Goal: Check status: Check status

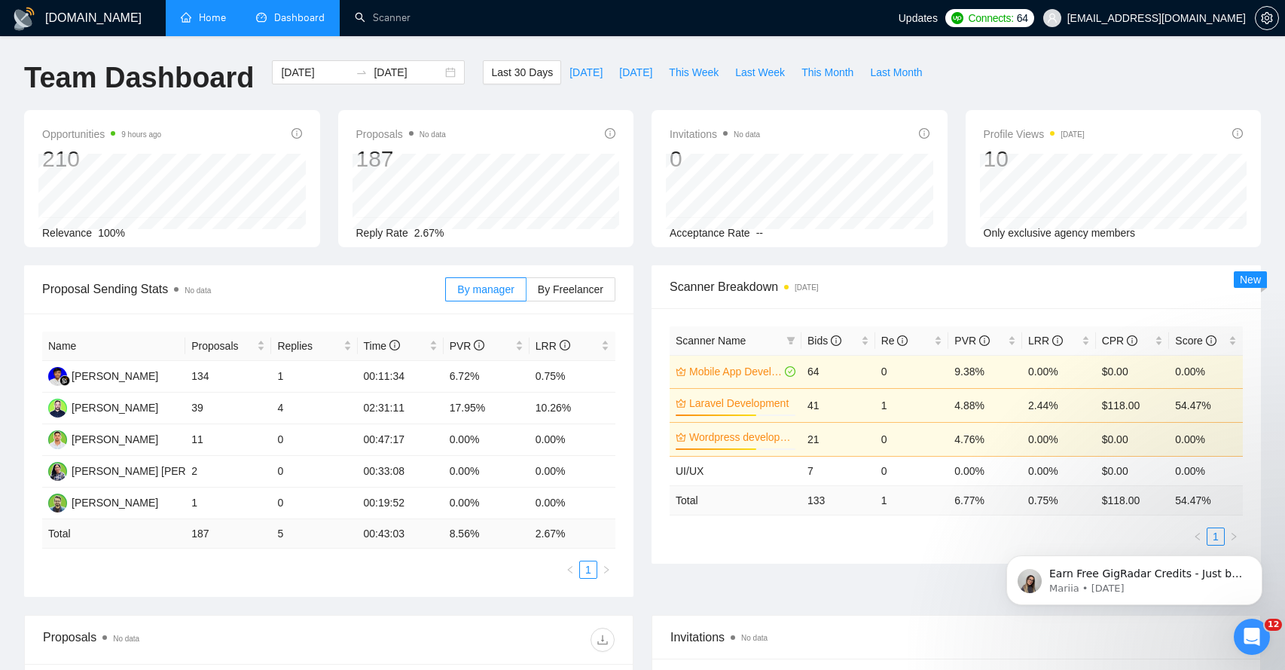
click at [203, 15] on link "Home" at bounding box center [203, 17] width 45 height 13
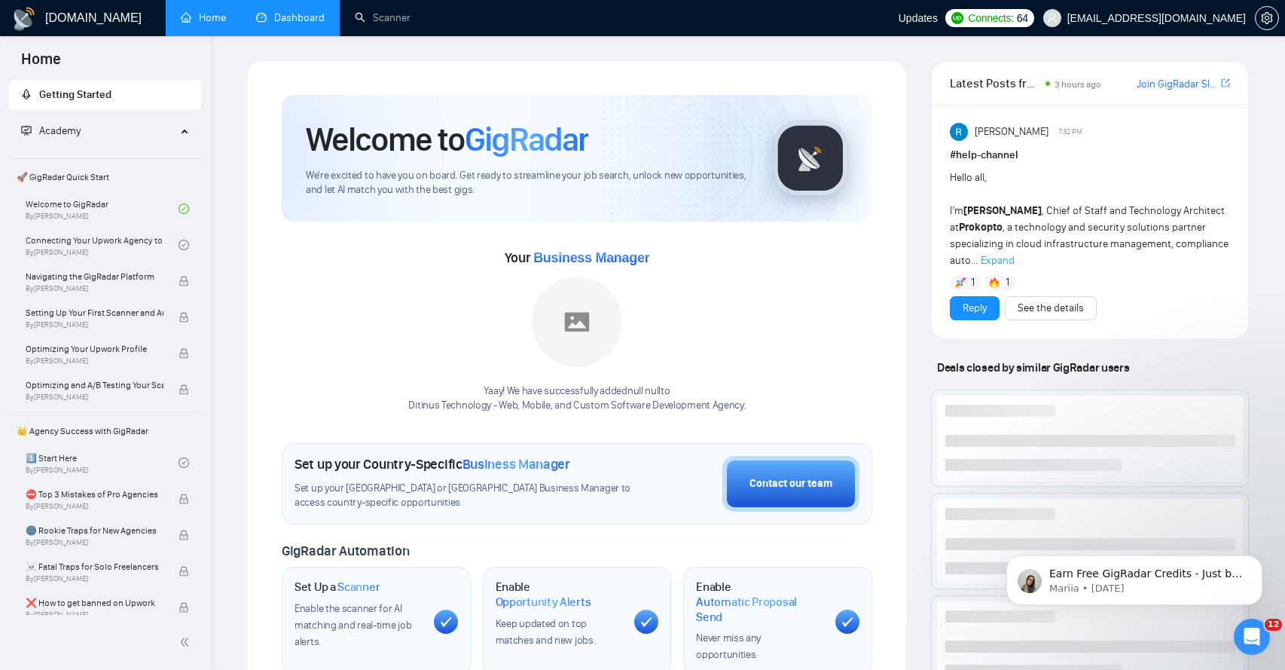
click at [276, 11] on link "Dashboard" at bounding box center [290, 17] width 69 height 13
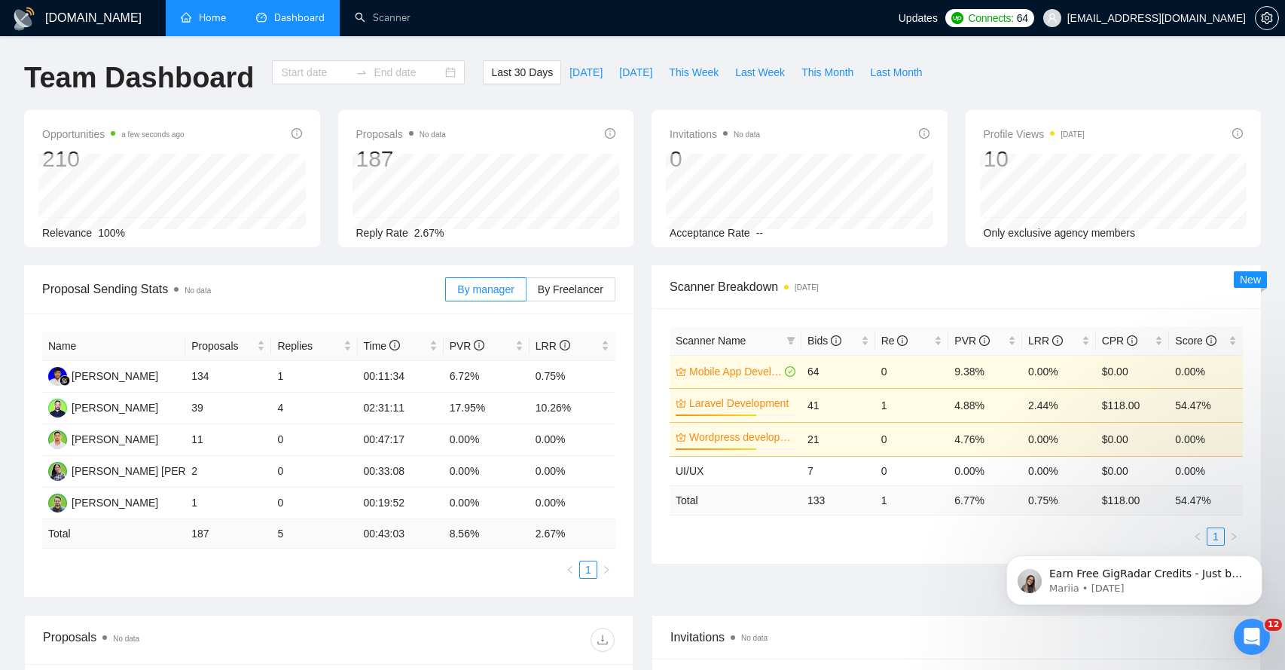
type input "[DATE]"
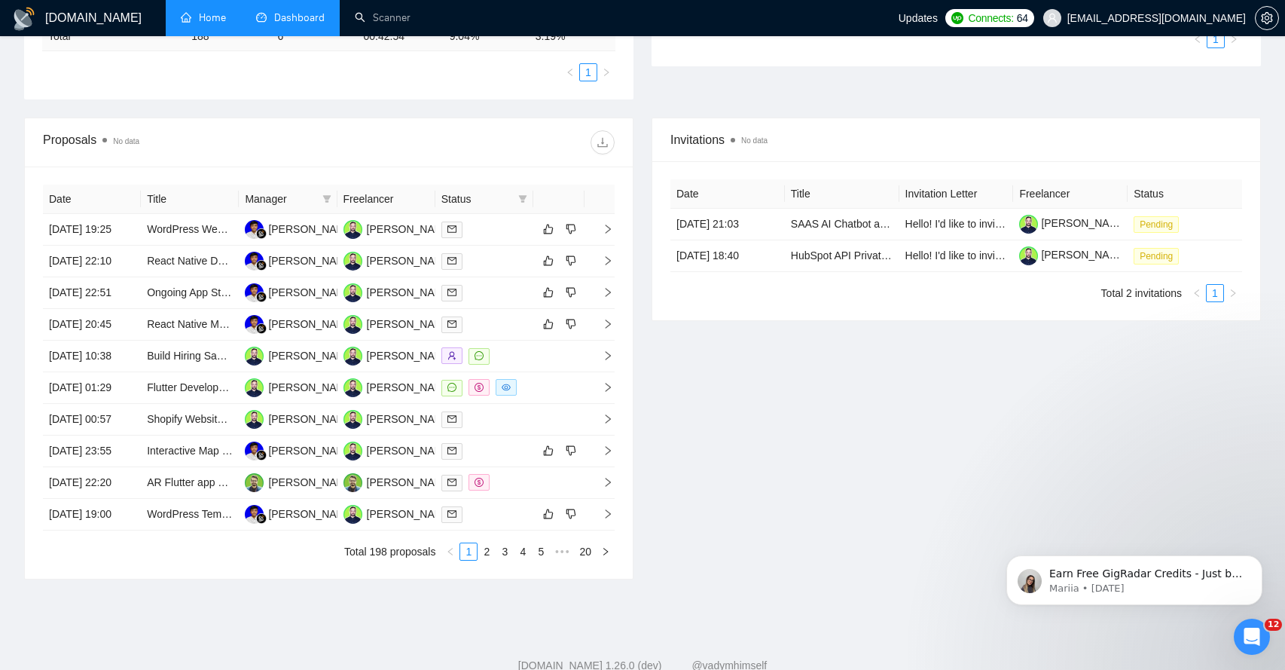
scroll to position [499, 0]
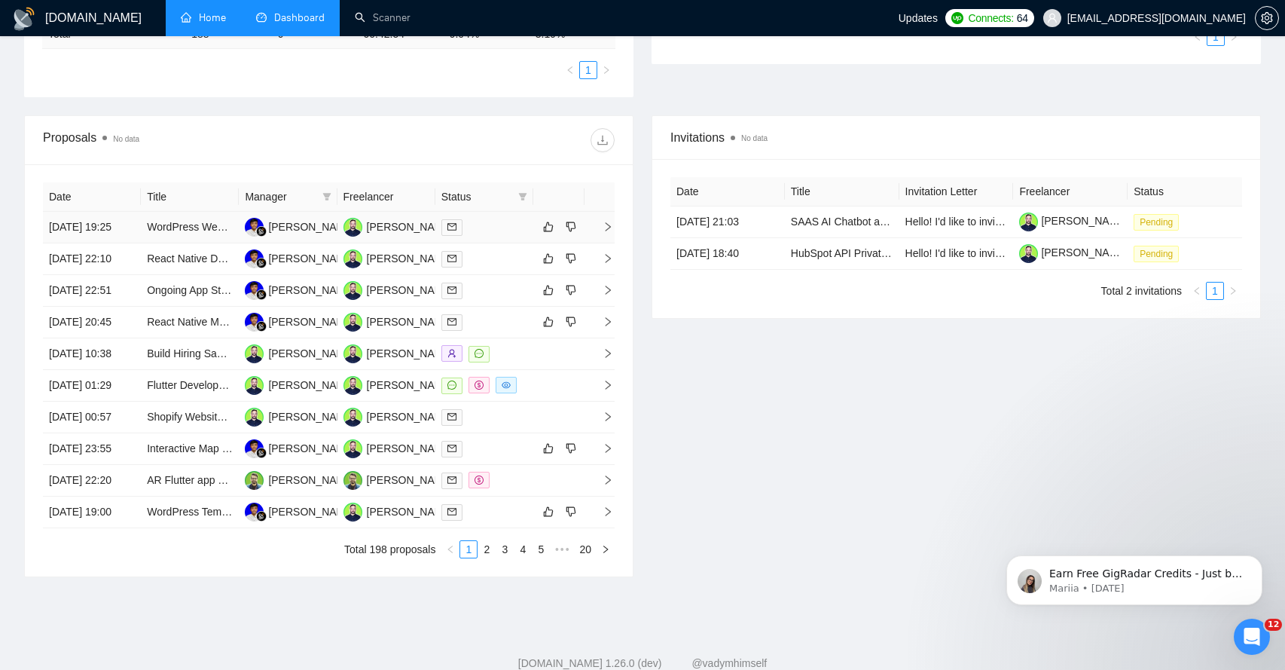
click at [608, 232] on icon "right" at bounding box center [608, 226] width 11 height 11
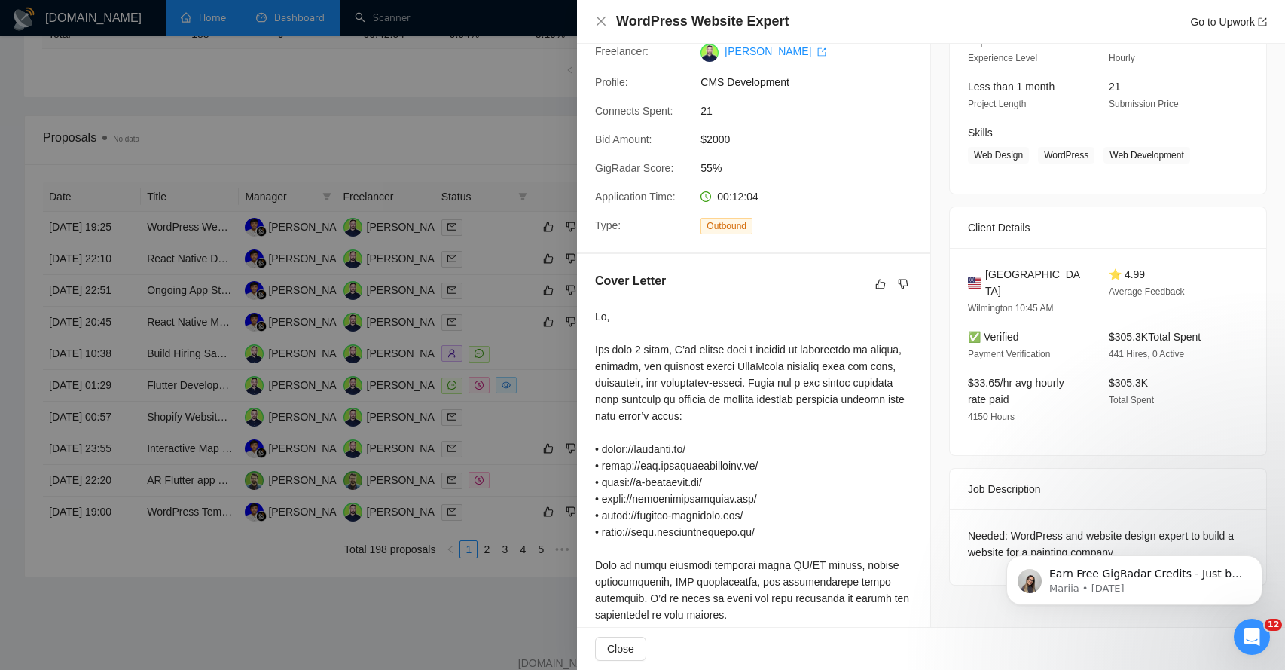
scroll to position [114, 0]
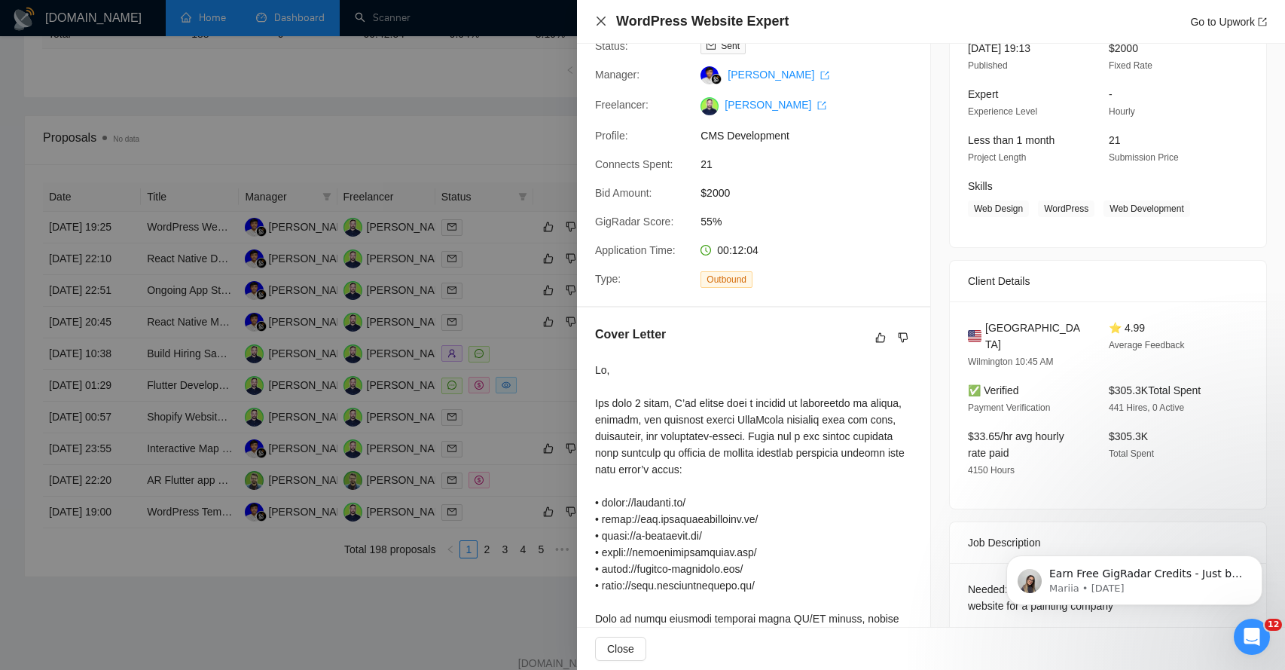
click at [605, 24] on icon "close" at bounding box center [601, 21] width 12 height 12
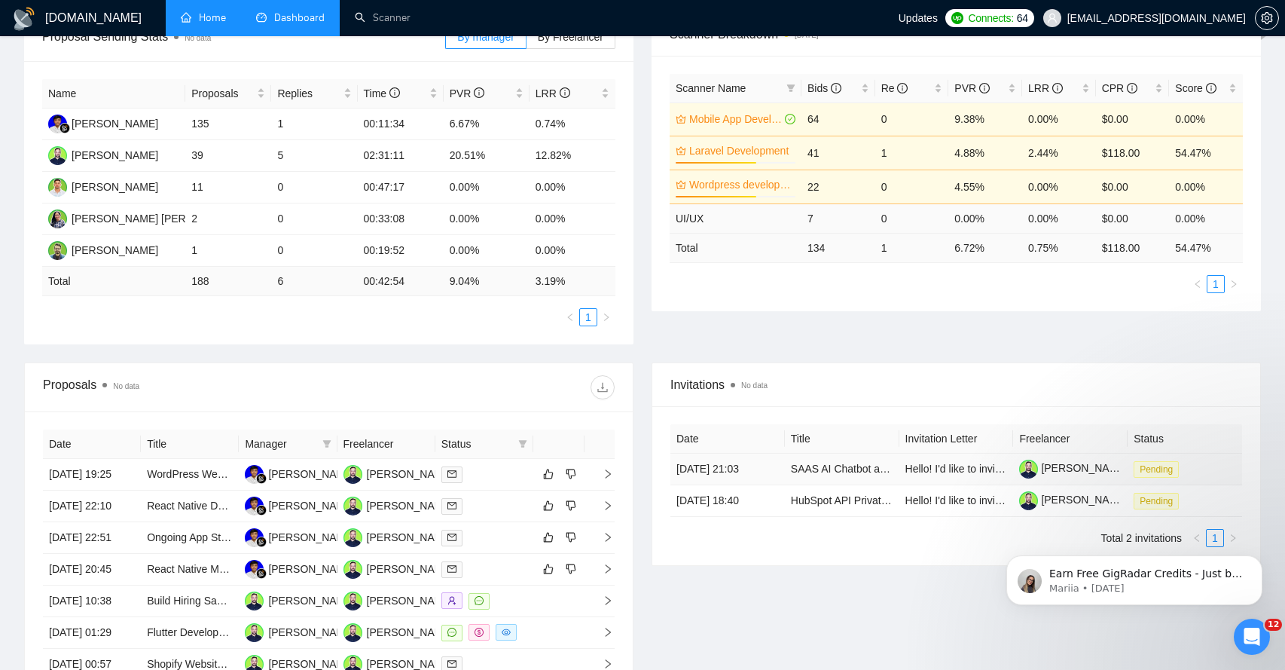
scroll to position [0, 0]
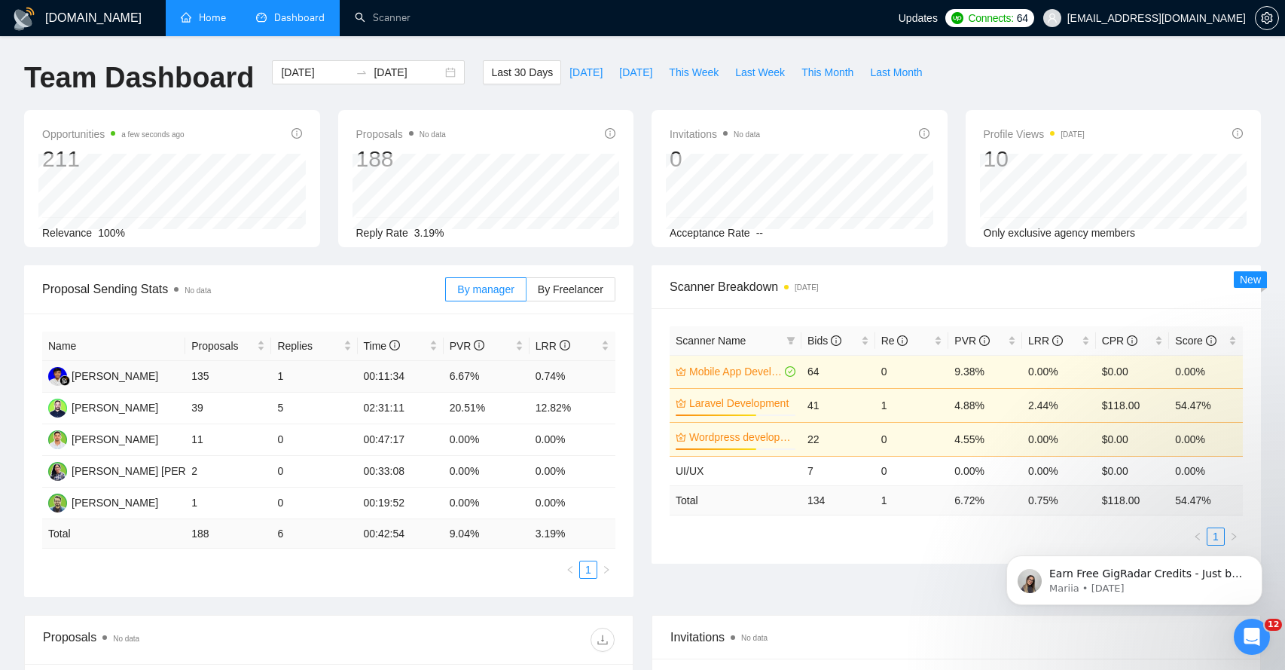
click at [281, 373] on td "1" at bounding box center [314, 377] width 86 height 32
click at [376, 374] on td "00:11:34" at bounding box center [401, 377] width 86 height 32
drag, startPoint x: 275, startPoint y: 375, endPoint x: 292, endPoint y: 375, distance: 17.3
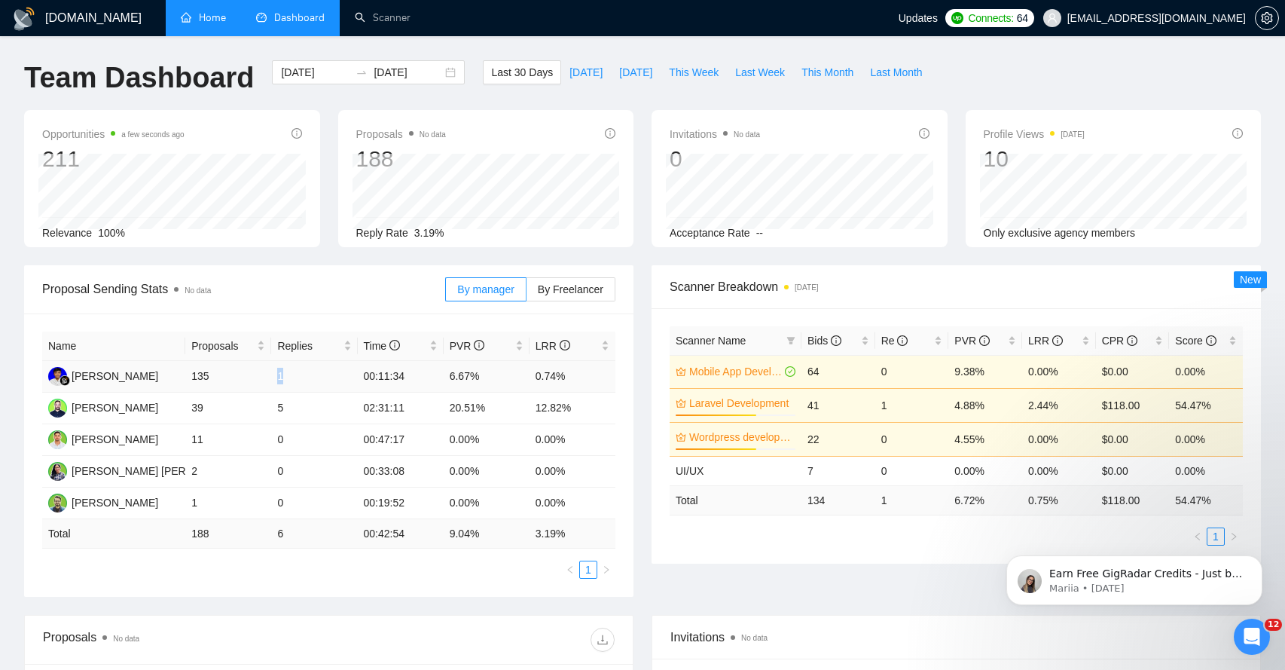
click at [292, 375] on td "1" at bounding box center [314, 377] width 86 height 32
click at [433, 72] on div "[DATE] [DATE]" at bounding box center [368, 72] width 193 height 24
click at [499, 44] on div "[DOMAIN_NAME] Home Dashboard Scanner Updates Connects: 64 [EMAIL_ADDRESS][DOMAI…" at bounding box center [642, 605] width 1285 height 1210
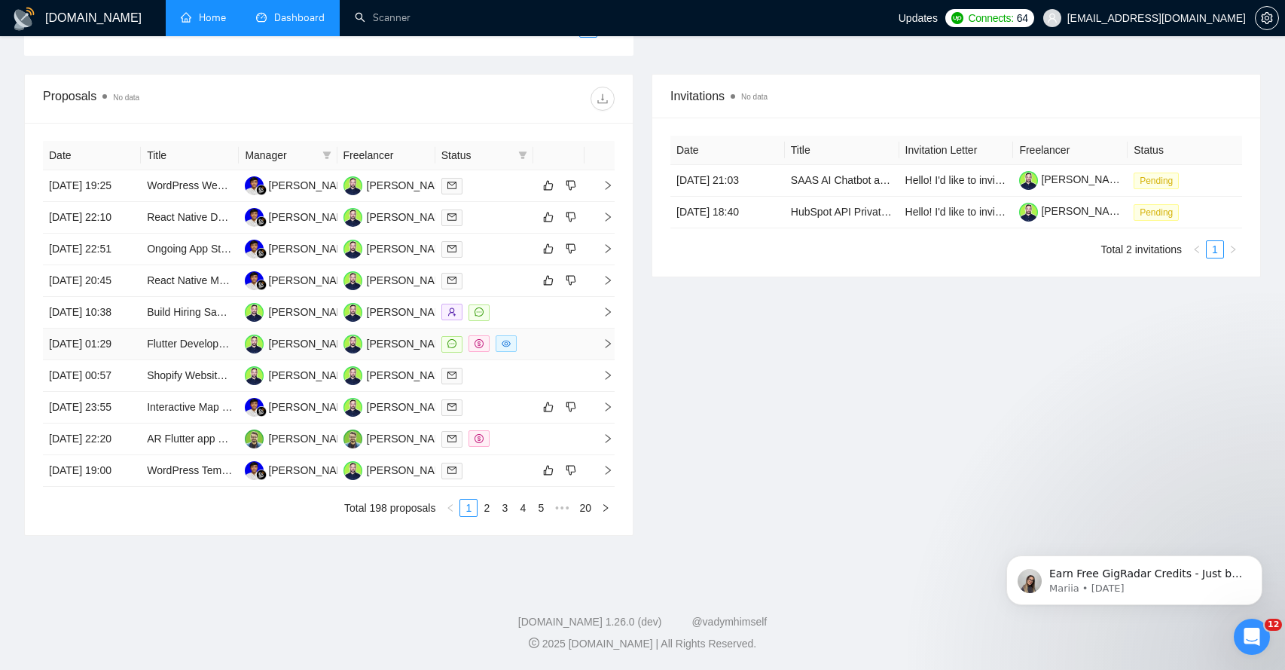
scroll to position [443, 0]
